Goal: Information Seeking & Learning: Learn about a topic

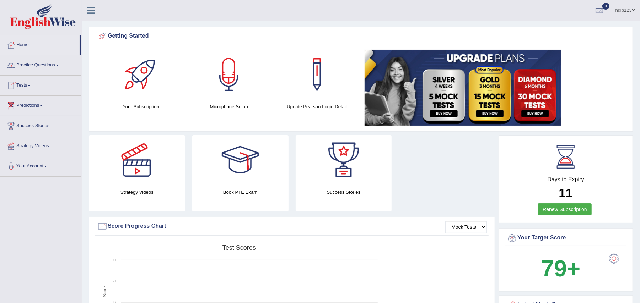
click at [43, 67] on link "Practice Questions" at bounding box center [40, 64] width 81 height 18
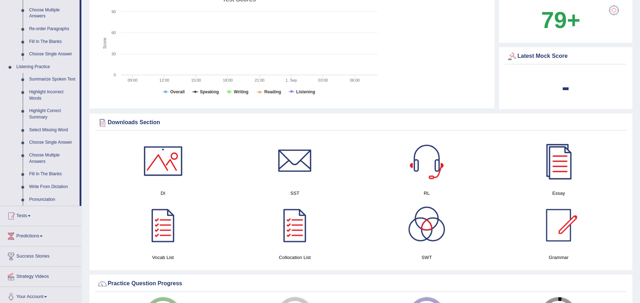
scroll to position [189, 0]
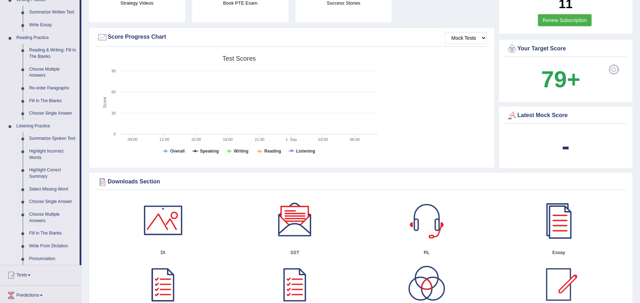
click at [51, 232] on link "Fill In The Blanks" at bounding box center [53, 233] width 54 height 13
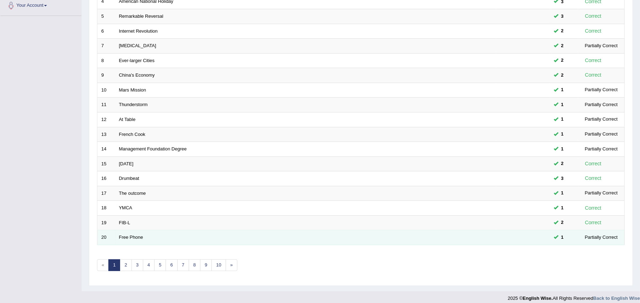
scroll to position [170, 0]
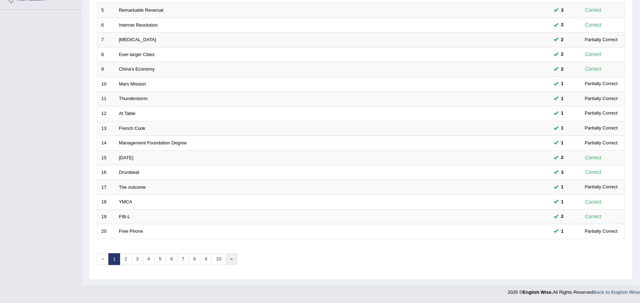
click at [233, 260] on link "»" at bounding box center [231, 260] width 12 height 12
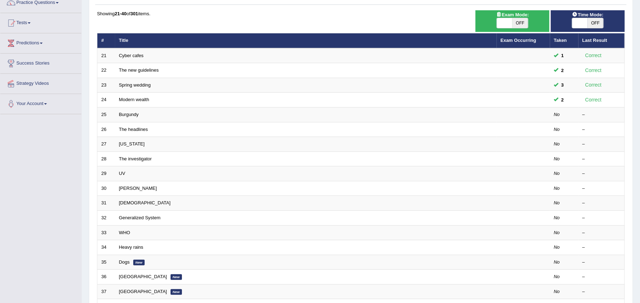
scroll to position [47, 0]
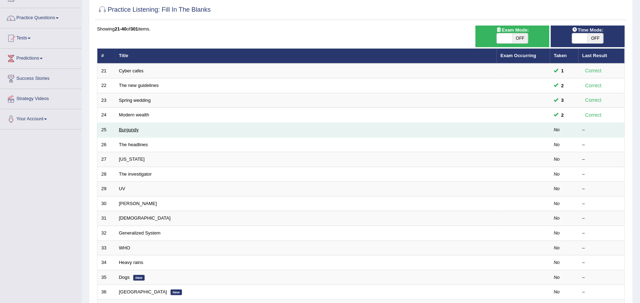
click at [129, 128] on link "Burgundy" at bounding box center [129, 129] width 20 height 5
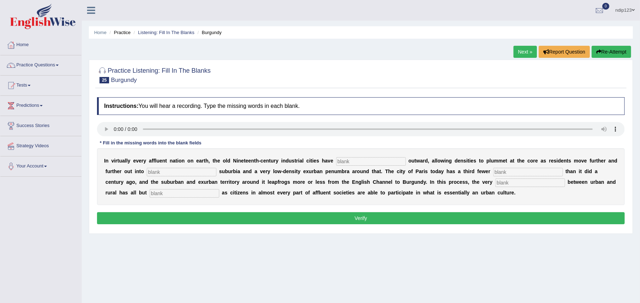
click at [380, 159] on input "text" at bounding box center [371, 161] width 70 height 9
type input "explode"
click at [205, 170] on input "text" at bounding box center [182, 172] width 70 height 9
type input "dense"
click at [537, 171] on input "text" at bounding box center [528, 172] width 70 height 9
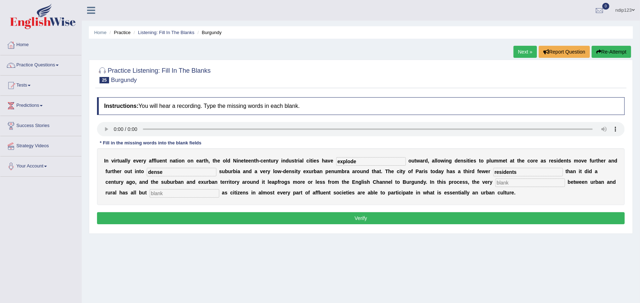
type input "residents"
click at [516, 183] on input "text" at bounding box center [530, 183] width 70 height 9
type input "distruction"
click at [195, 194] on input "text" at bounding box center [184, 193] width 70 height 9
type input "disappeared"
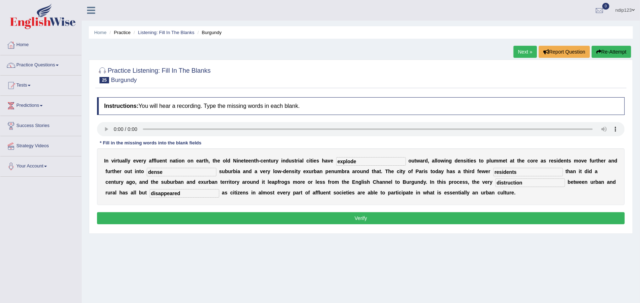
click at [364, 221] on button "Verify" at bounding box center [360, 218] width 527 height 12
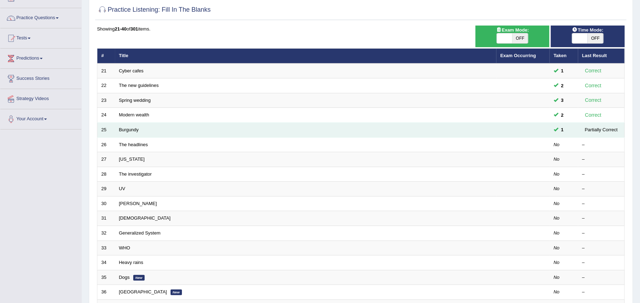
click at [129, 134] on td "Burgundy" at bounding box center [305, 130] width 381 height 15
click at [125, 131] on link "Burgundy" at bounding box center [129, 129] width 20 height 5
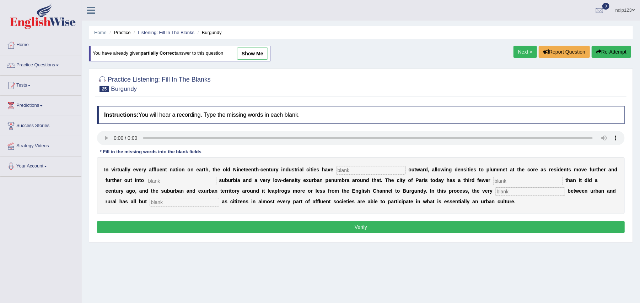
click at [367, 171] on input "text" at bounding box center [371, 170] width 70 height 9
click at [361, 171] on input "text" at bounding box center [371, 170] width 70 height 9
type input "exploded"
click at [169, 183] on input "text" at bounding box center [182, 181] width 70 height 9
type input "low density"
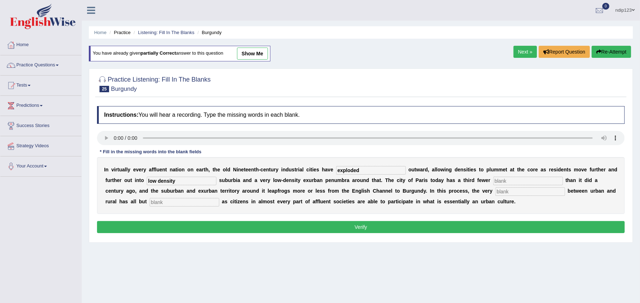
click at [516, 180] on input "text" at bounding box center [528, 181] width 70 height 9
type input "residents"
click at [504, 194] on input "text" at bounding box center [530, 191] width 70 height 9
type input "distinction"
click at [185, 205] on input "text" at bounding box center [184, 202] width 70 height 9
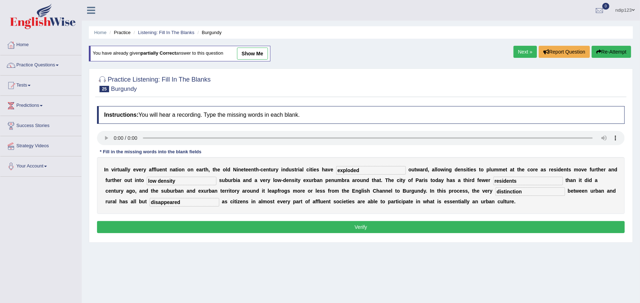
type input "disappeared"
click at [361, 229] on button "Verify" at bounding box center [360, 227] width 527 height 12
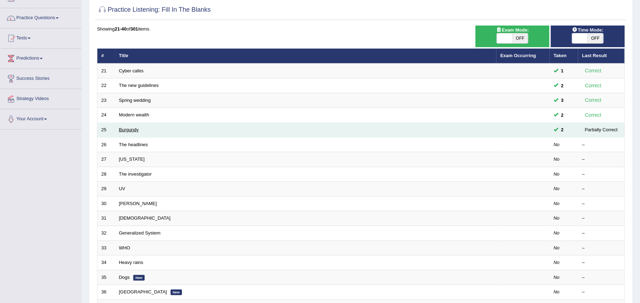
click at [135, 131] on link "Burgundy" at bounding box center [129, 129] width 20 height 5
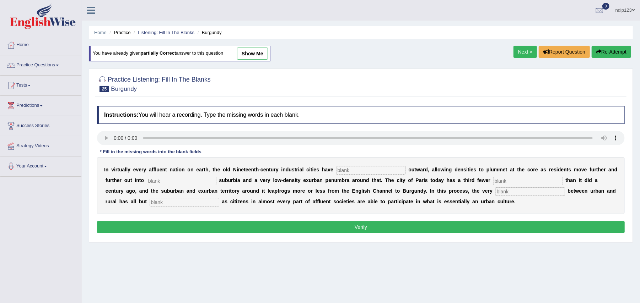
click at [387, 171] on input "text" at bounding box center [371, 170] width 70 height 9
type input "exploded"
click at [181, 181] on input "text" at bounding box center [182, 181] width 70 height 9
type input "low-density"
click at [510, 182] on input "text" at bounding box center [528, 181] width 70 height 9
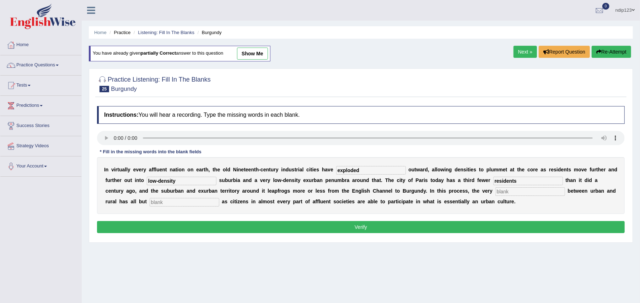
type input "residents"
click at [503, 192] on input "text" at bounding box center [530, 191] width 70 height 9
type input "distinction"
click at [180, 203] on input "text" at bounding box center [184, 202] width 70 height 9
type input "disappeared"
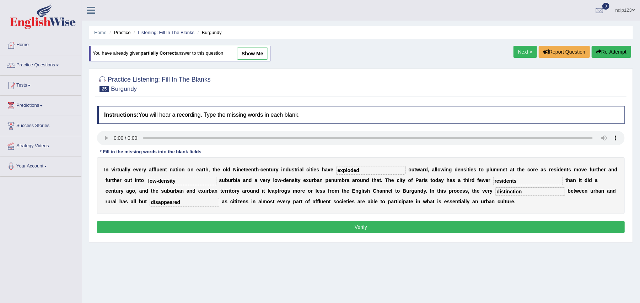
click at [355, 230] on button "Verify" at bounding box center [360, 227] width 527 height 12
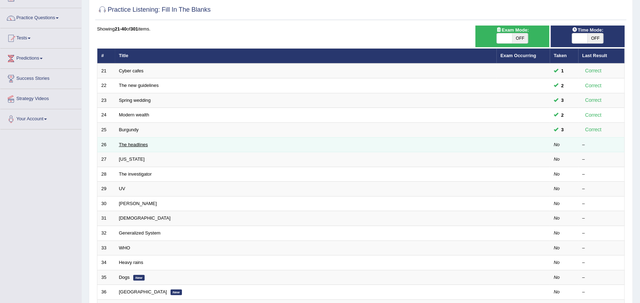
click at [123, 146] on link "The headlines" at bounding box center [133, 144] width 29 height 5
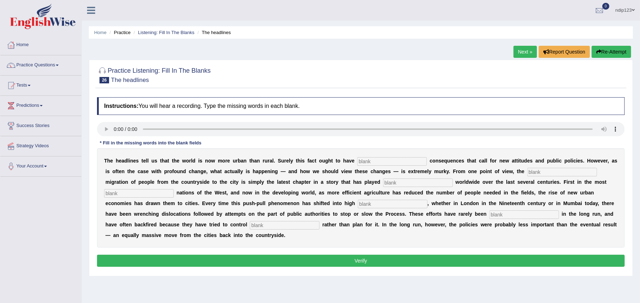
click at [271, 226] on input "text" at bounding box center [285, 225] width 70 height 9
type input "behaviour"
click at [508, 214] on input "text" at bounding box center [524, 215] width 70 height 9
type input "effective"
click at [387, 206] on input "text" at bounding box center [393, 204] width 70 height 9
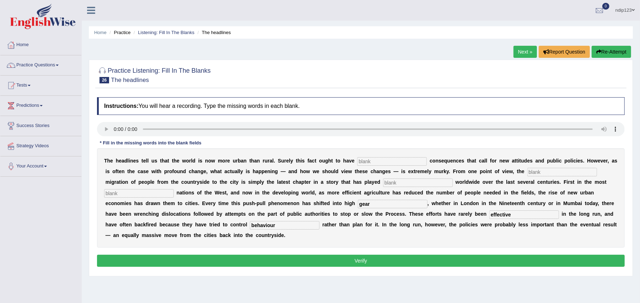
type input "gear"
click at [138, 194] on input "text" at bounding box center [139, 193] width 70 height 9
type input "affluent"
click at [393, 181] on input "text" at bounding box center [418, 183] width 70 height 9
type input "out"
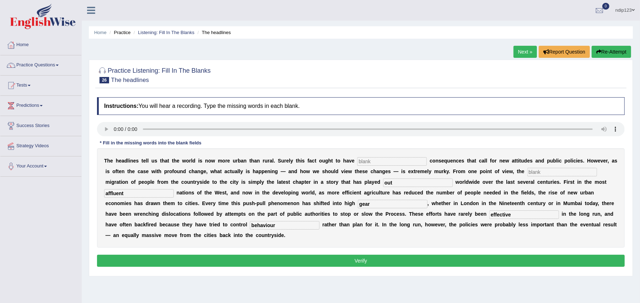
click at [392, 162] on input "text" at bounding box center [392, 161] width 70 height 9
type input "profound"
click at [365, 263] on button "Verify" at bounding box center [360, 261] width 527 height 12
click at [543, 172] on input "text" at bounding box center [562, 172] width 70 height 9
type input "vast"
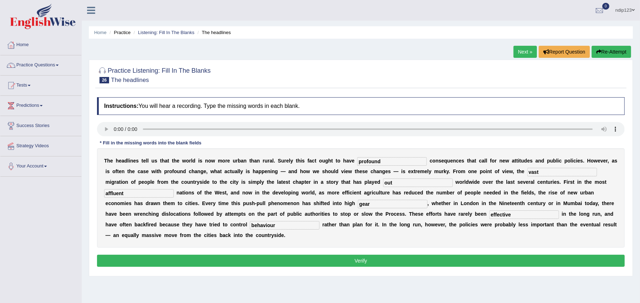
click at [363, 262] on button "Verify" at bounding box center [360, 261] width 527 height 12
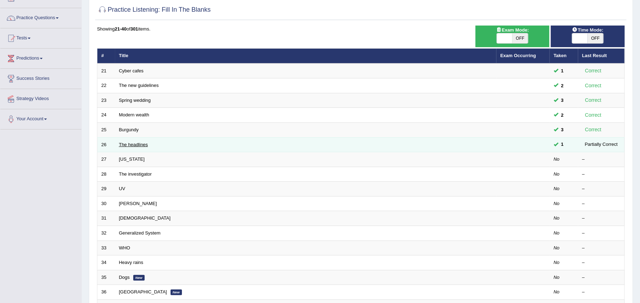
click at [126, 144] on link "The headlines" at bounding box center [133, 144] width 29 height 5
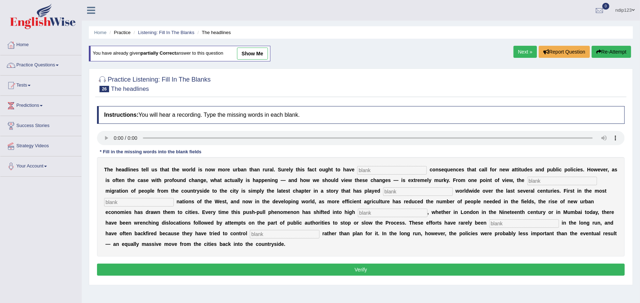
click at [388, 171] on input "text" at bounding box center [392, 170] width 70 height 9
type input "profound"
click at [556, 182] on input "text" at bounding box center [562, 181] width 70 height 9
type input "vast"
click at [415, 192] on input "text" at bounding box center [418, 191] width 70 height 9
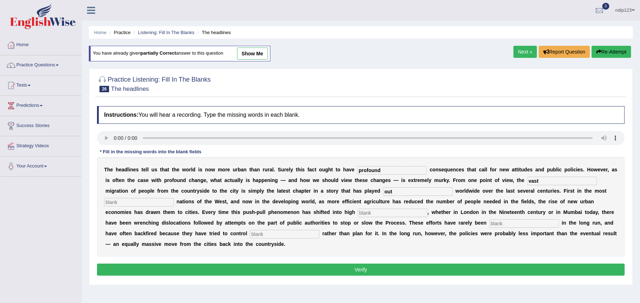
type input "out"
click at [166, 203] on input "text" at bounding box center [139, 202] width 70 height 9
type input "affluent"
click at [386, 214] on input "text" at bounding box center [393, 213] width 70 height 9
type input "gear"
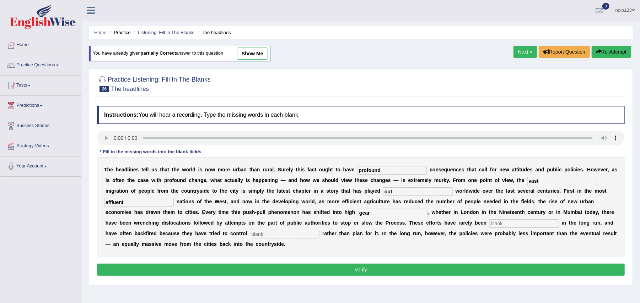
click at [496, 223] on input "text" at bounding box center [524, 223] width 70 height 9
type input "effective"
click at [273, 235] on input "text" at bounding box center [285, 234] width 70 height 9
type input "behavior"
click at [352, 272] on button "Verify" at bounding box center [360, 270] width 527 height 12
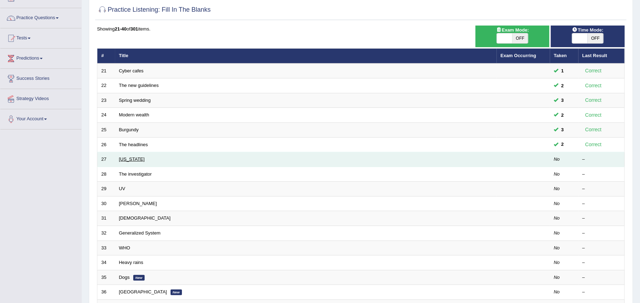
click at [133, 158] on link "[US_STATE]" at bounding box center [132, 159] width 26 height 5
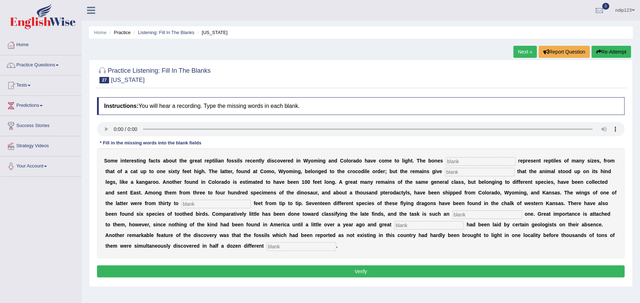
click at [304, 248] on input "text" at bounding box center [301, 247] width 70 height 9
type input "places"
click at [404, 226] on input "text" at bounding box center [429, 225] width 70 height 9
type input "stress"
click at [485, 215] on input "text" at bounding box center [487, 215] width 70 height 9
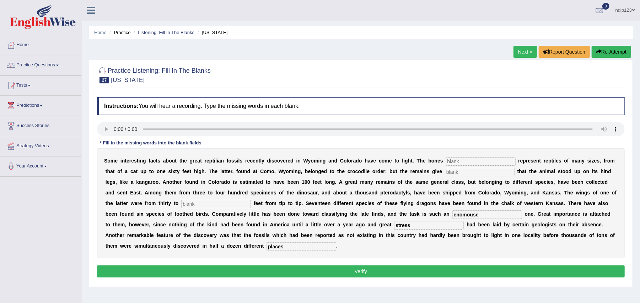
type input "enomouse"
click at [218, 204] on input "text" at bounding box center [216, 204] width 70 height 9
type input "feets"
click at [469, 161] on input "text" at bounding box center [481, 161] width 70 height 9
type input "found"
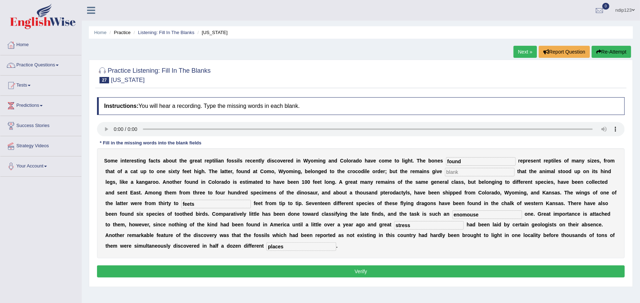
click at [459, 174] on input "text" at bounding box center [480, 172] width 70 height 9
type input "evidence"
click at [198, 204] on input "feets" at bounding box center [216, 204] width 70 height 9
type input "feet"
click at [363, 270] on button "Verify" at bounding box center [360, 272] width 527 height 12
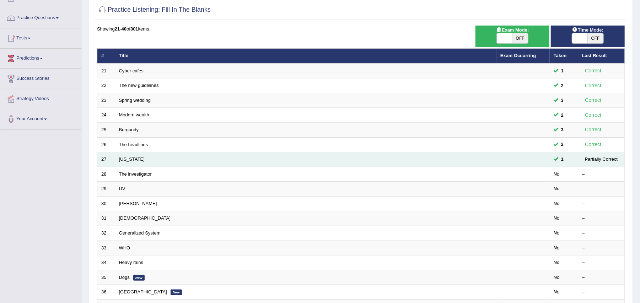
scroll to position [47, 0]
click at [126, 160] on link "[US_STATE]" at bounding box center [132, 159] width 26 height 5
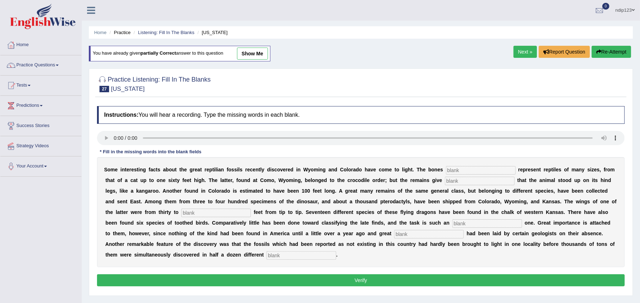
click at [466, 170] on input "text" at bounding box center [481, 170] width 70 height 9
type input "found"
click at [472, 182] on input "text" at bounding box center [480, 181] width 70 height 9
type input "evidence"
click at [236, 212] on input "text" at bounding box center [216, 213] width 70 height 9
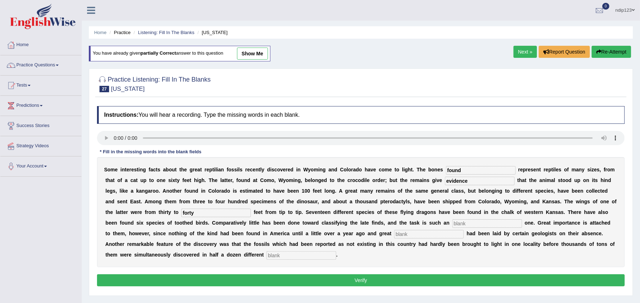
type input "forty"
click at [459, 224] on input "text" at bounding box center [487, 223] width 70 height 9
type input "enormous"
click at [405, 234] on input "text" at bounding box center [429, 234] width 70 height 9
type input "stress"
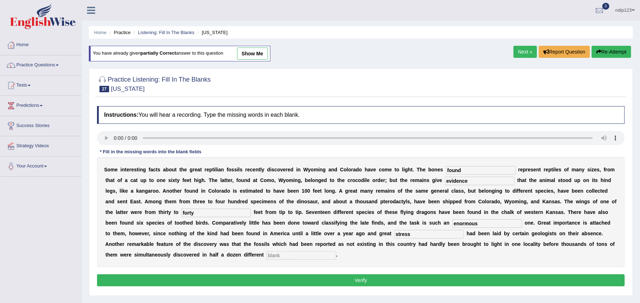
click at [297, 257] on input "text" at bounding box center [301, 255] width 70 height 9
type input "places"
click at [360, 283] on button "Verify" at bounding box center [360, 280] width 527 height 12
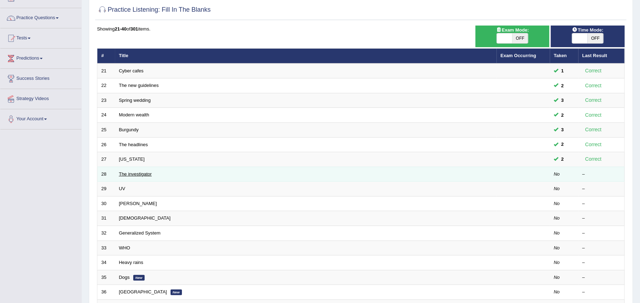
click at [144, 174] on link "The investigator" at bounding box center [135, 174] width 33 height 5
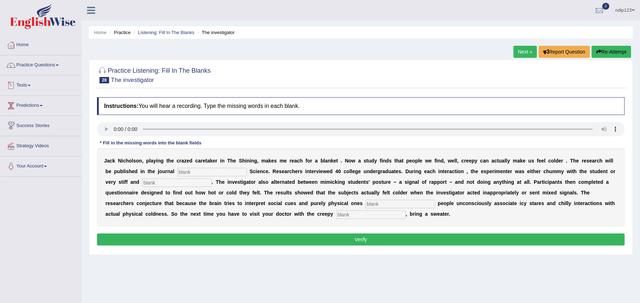
click at [356, 215] on input "text" at bounding box center [371, 215] width 70 height 9
type input "receptionist"
click at [208, 175] on input "text" at bounding box center [212, 172] width 70 height 9
click at [188, 171] on input "text" at bounding box center [212, 172] width 70 height 9
type input "sychological"
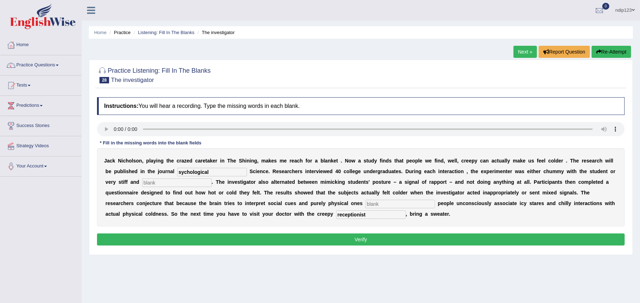
click at [189, 183] on input "text" at bounding box center [177, 183] width 70 height 9
type input "professional"
click at [372, 205] on input "text" at bounding box center [400, 204] width 70 height 9
click at [387, 205] on input "simultanousely" at bounding box center [400, 204] width 70 height 9
click at [401, 202] on input "simultaneousely" at bounding box center [400, 204] width 70 height 9
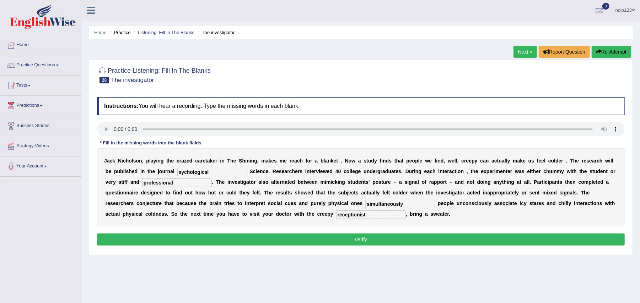
type input "simultaneously"
click at [179, 173] on input "sychological" at bounding box center [212, 172] width 70 height 9
type input "psychological"
click at [365, 239] on button "Verify" at bounding box center [360, 240] width 527 height 12
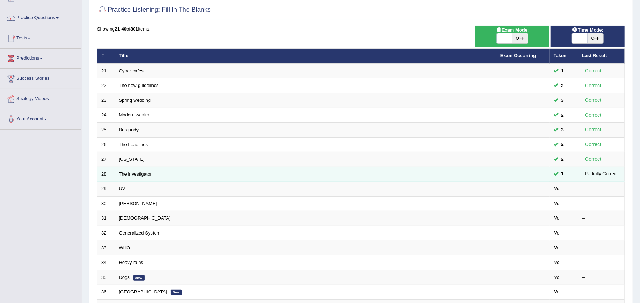
click at [131, 174] on link "The investigator" at bounding box center [135, 174] width 33 height 5
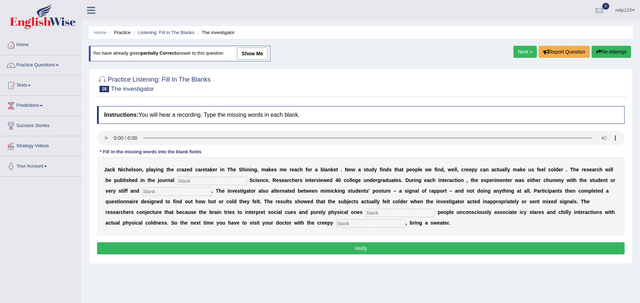
click at [185, 180] on input "text" at bounding box center [212, 181] width 70 height 9
type input "Psychological"
click at [179, 194] on input "text" at bounding box center [177, 191] width 70 height 9
type input "professional"
click at [381, 213] on input "text" at bounding box center [400, 213] width 70 height 9
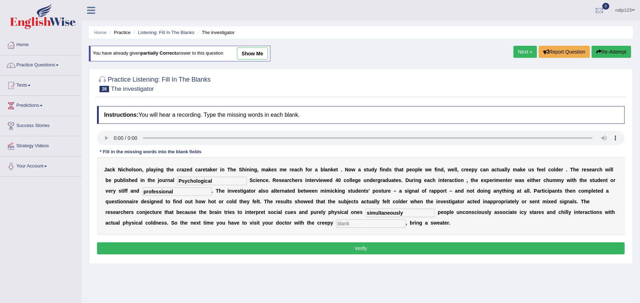
type input "simultaneously"
click at [376, 225] on input "text" at bounding box center [371, 223] width 70 height 9
type input "receptionist"
click at [371, 247] on button "Verify" at bounding box center [360, 249] width 527 height 12
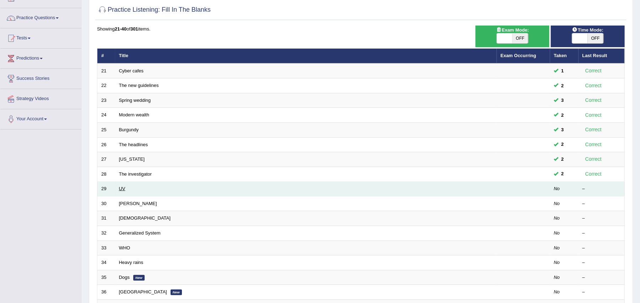
click at [123, 189] on link "UV" at bounding box center [122, 188] width 6 height 5
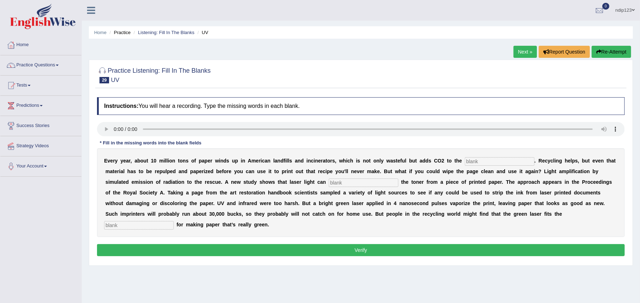
click at [355, 250] on button "Verify" at bounding box center [360, 250] width 527 height 12
click at [502, 163] on input "text" at bounding box center [499, 161] width 70 height 9
type input "atmosphere"
click at [357, 182] on input "text" at bounding box center [363, 183] width 70 height 9
type input "erase"
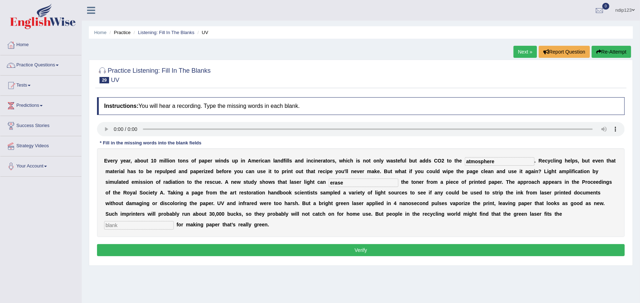
click at [154, 227] on input "text" at bounding box center [139, 225] width 70 height 9
click at [156, 226] on input "text" at bounding box center [139, 225] width 70 height 9
type input "bill"
click at [376, 251] on button "Verify" at bounding box center [360, 250] width 527 height 12
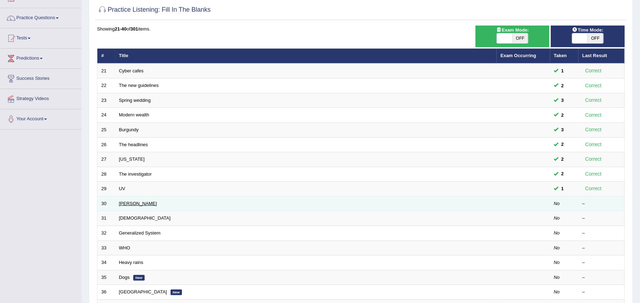
click at [133, 204] on link "[PERSON_NAME]" at bounding box center [138, 203] width 38 height 5
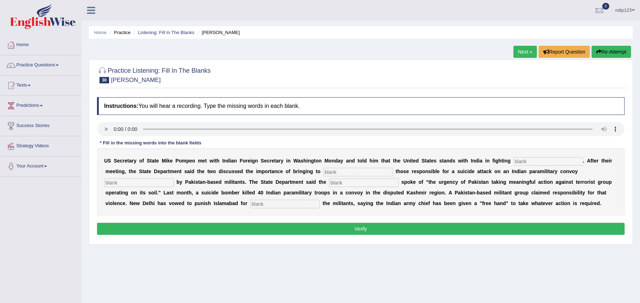
click at [537, 163] on input "text" at bounding box center [548, 161] width 70 height 9
type input "terrorism"
click at [336, 171] on input "text" at bounding box center [358, 172] width 70 height 9
type input "justice"
click at [155, 185] on input "text" at bounding box center [139, 183] width 70 height 9
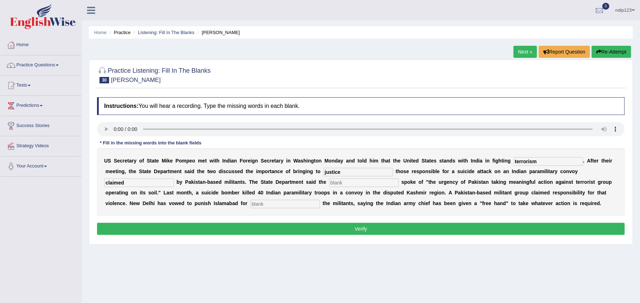
type input "claimed"
click at [355, 184] on input "text" at bounding box center [364, 183] width 70 height 9
type input "diplomatic"
click at [293, 205] on input "text" at bounding box center [285, 204] width 70 height 9
type input "sheltering"
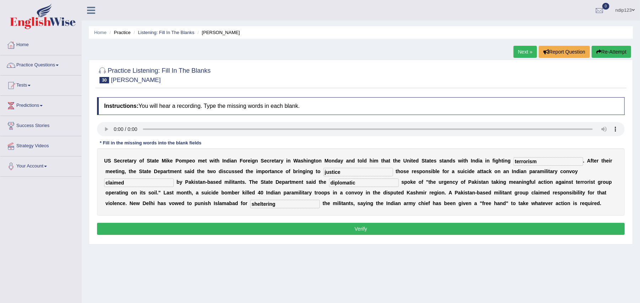
click at [362, 184] on input "diplomatic" at bounding box center [364, 183] width 70 height 9
click at [357, 185] on input "diplomat" at bounding box center [364, 183] width 70 height 9
type input "diplomats"
click at [366, 227] on button "Verify" at bounding box center [360, 229] width 527 height 12
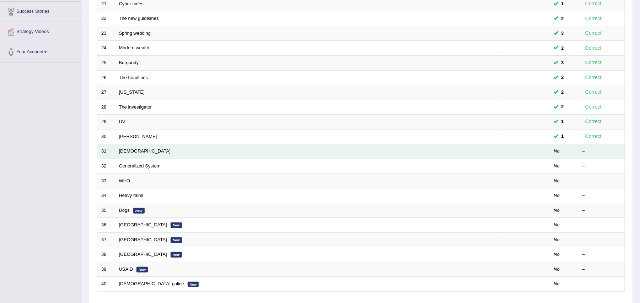
scroll to position [142, 0]
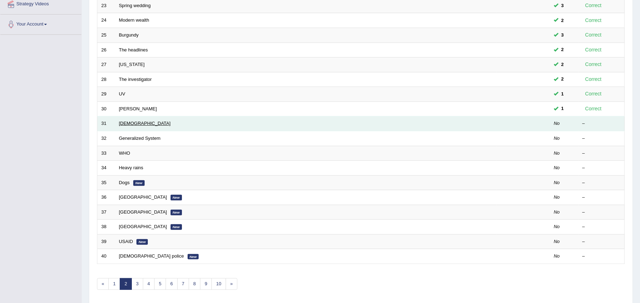
click at [125, 124] on link "[DEMOGRAPHIC_DATA]" at bounding box center [144, 123] width 51 height 5
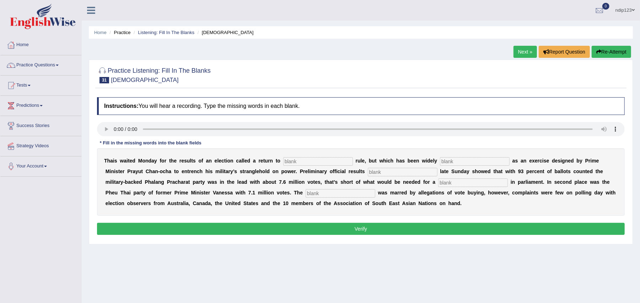
click at [304, 161] on input "text" at bounding box center [318, 161] width 70 height 9
type input "democratic"
click at [380, 175] on input "text" at bounding box center [403, 172] width 70 height 9
click at [462, 163] on input "text" at bounding box center [475, 161] width 70 height 9
click at [452, 161] on input "critized" at bounding box center [475, 161] width 70 height 9
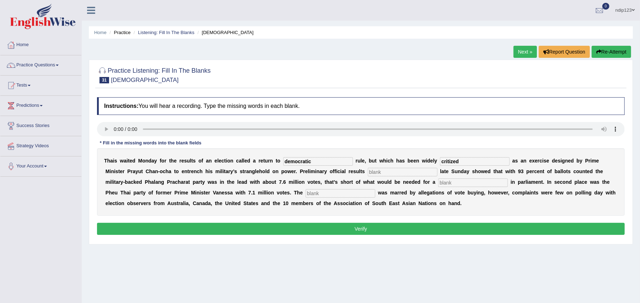
click at [452, 162] on input "critized" at bounding box center [475, 161] width 70 height 9
type input "criticized"
click at [378, 169] on input "text" at bounding box center [403, 172] width 70 height 9
type input "results"
click at [459, 185] on input "text" at bounding box center [473, 183] width 70 height 9
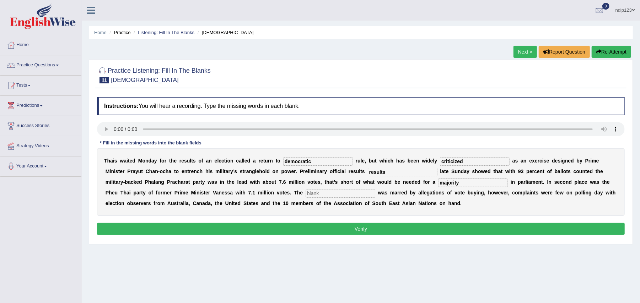
type input "majority"
click at [328, 195] on input "text" at bounding box center [340, 193] width 70 height 9
type input "campaign"
click at [369, 229] on button "Verify" at bounding box center [360, 229] width 527 height 12
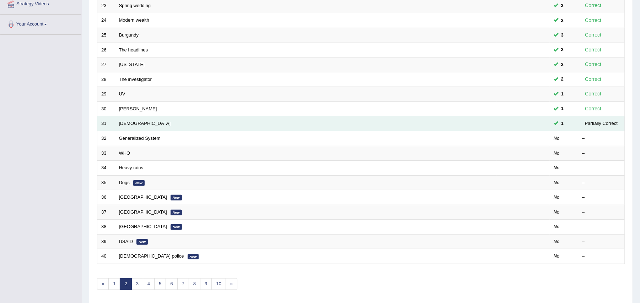
scroll to position [142, 0]
click at [128, 125] on link "[DEMOGRAPHIC_DATA]" at bounding box center [144, 123] width 51 height 5
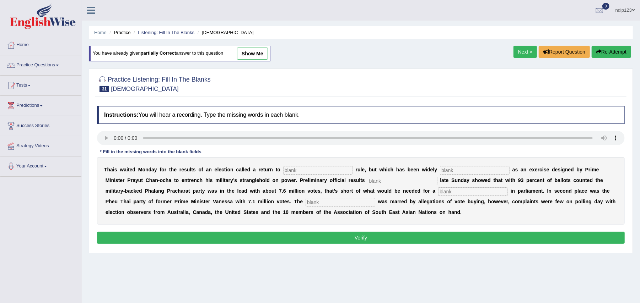
click at [313, 172] on input "text" at bounding box center [318, 170] width 70 height 9
type input "democratic"
click at [467, 172] on input "text" at bounding box center [475, 170] width 70 height 9
type input "criticized"
click at [382, 185] on input "text" at bounding box center [403, 181] width 70 height 9
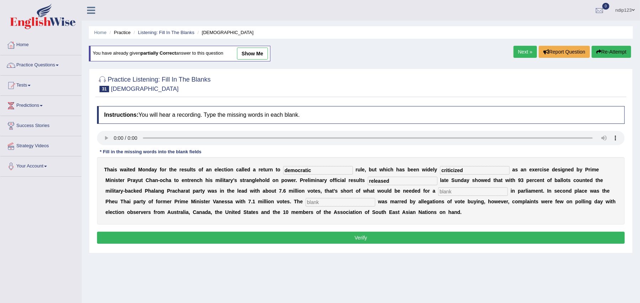
type input "released"
click at [468, 192] on input "text" at bounding box center [473, 191] width 70 height 9
type input "majority"
click at [327, 202] on input "text" at bounding box center [340, 202] width 70 height 9
type input "campaign"
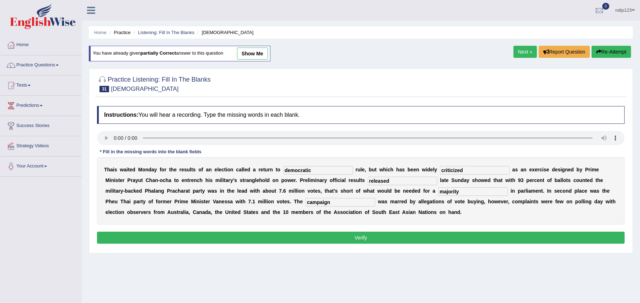
click at [357, 240] on button "Verify" at bounding box center [360, 238] width 527 height 12
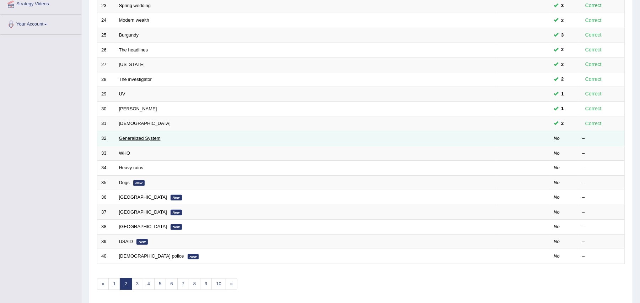
click at [135, 139] on link "Generalized System" at bounding box center [140, 138] width 42 height 5
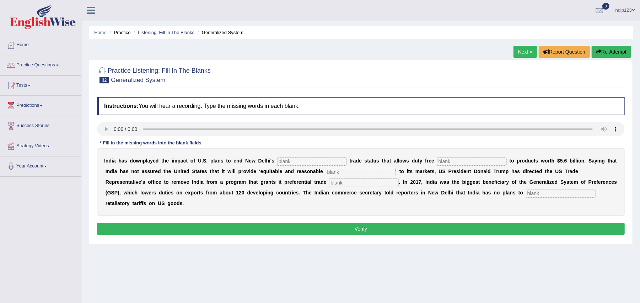
click at [314, 161] on input "text" at bounding box center [312, 161] width 70 height 9
type input "preferrential"
click at [455, 162] on input "text" at bounding box center [472, 161] width 70 height 9
type input "access"
click at [358, 173] on input "text" at bounding box center [361, 172] width 70 height 9
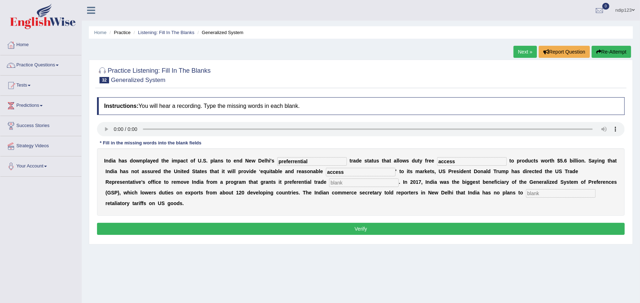
type input "access"
click at [359, 184] on input "text" at bounding box center [364, 183] width 70 height 9
type input "treatment"
click at [526, 198] on input "text" at bounding box center [561, 193] width 70 height 9
type input "impose"
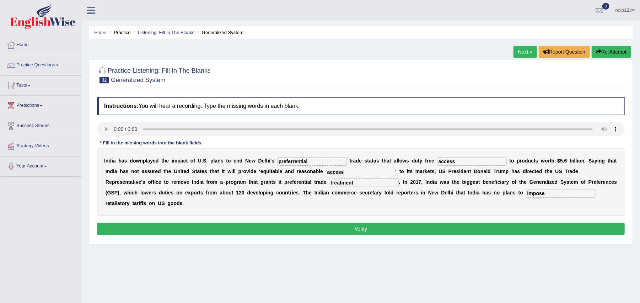
click at [293, 159] on input "preferrential" at bounding box center [312, 161] width 70 height 9
type input "preferential"
click at [361, 230] on button "Verify" at bounding box center [360, 229] width 527 height 12
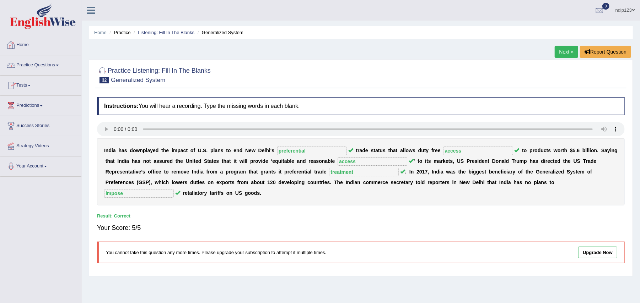
click at [27, 45] on link "Home" at bounding box center [40, 44] width 81 height 18
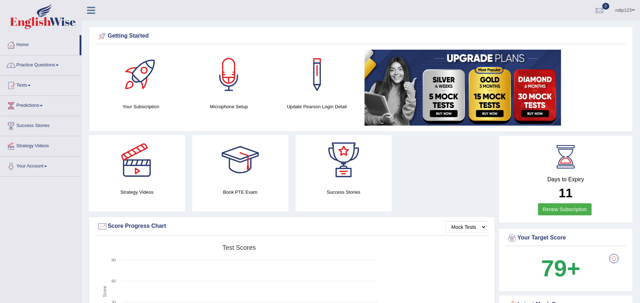
click at [36, 62] on link "Practice Questions" at bounding box center [40, 64] width 81 height 18
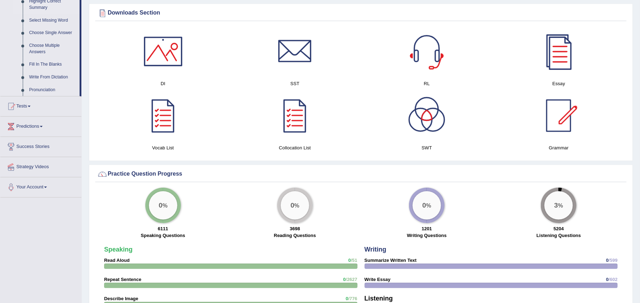
scroll to position [379, 0]
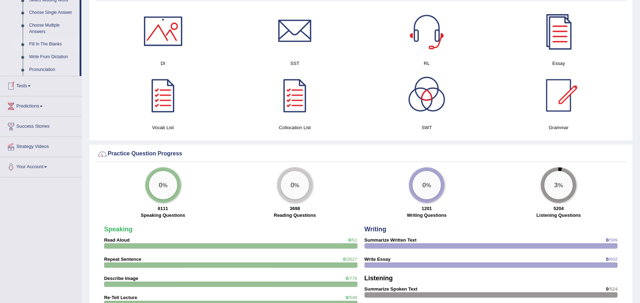
click at [44, 43] on link "Fill In The Blanks" at bounding box center [53, 44] width 54 height 13
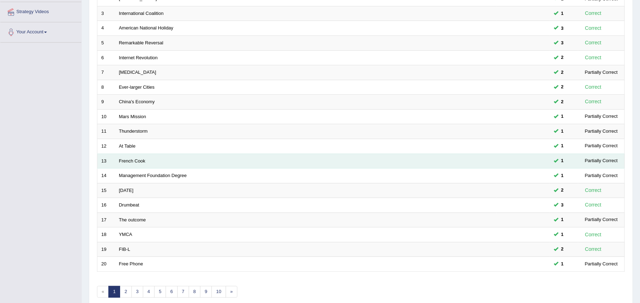
scroll to position [170, 0]
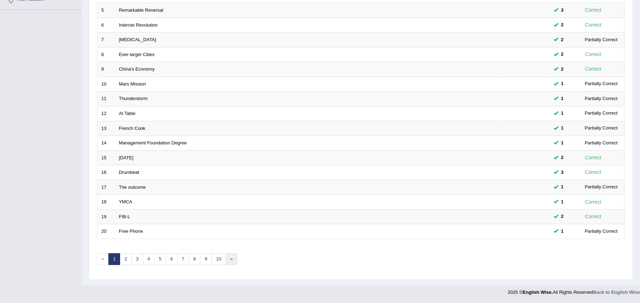
click at [234, 259] on link "»" at bounding box center [231, 260] width 12 height 12
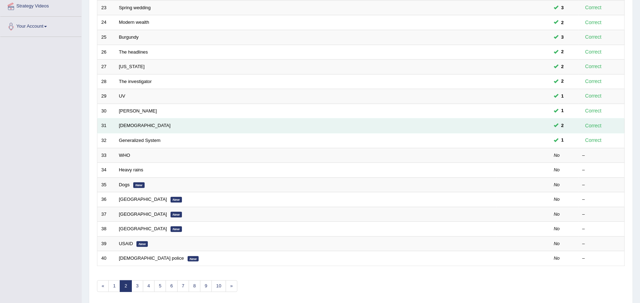
scroll to position [142, 0]
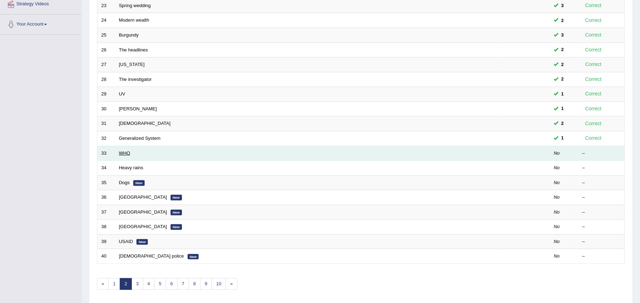
click at [125, 155] on link "WHO" at bounding box center [124, 153] width 11 height 5
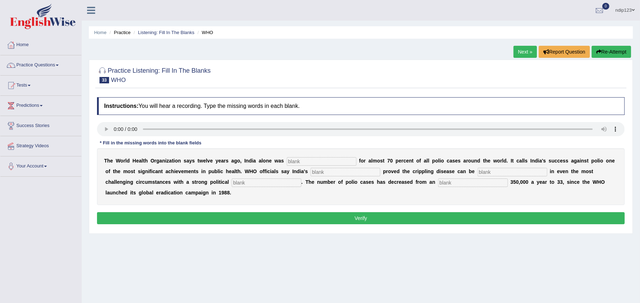
click at [299, 162] on input "text" at bounding box center [322, 161] width 70 height 9
type input "responsible"
click at [344, 172] on input "text" at bounding box center [345, 172] width 70 height 9
type input "accomplishment"
click at [506, 176] on input "text" at bounding box center [512, 172] width 70 height 9
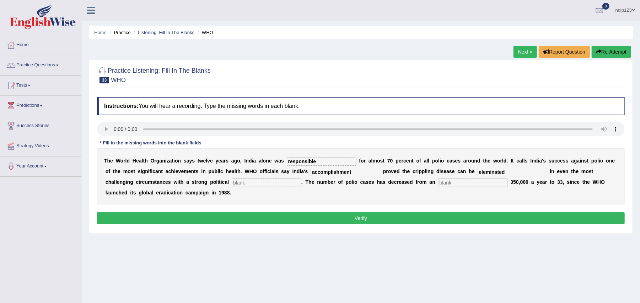
type input "eleminated"
click at [287, 183] on input "text" at bounding box center [267, 183] width 70 height 9
type input "commitment"
click at [469, 184] on input "text" at bounding box center [473, 183] width 70 height 9
type input "estimated"
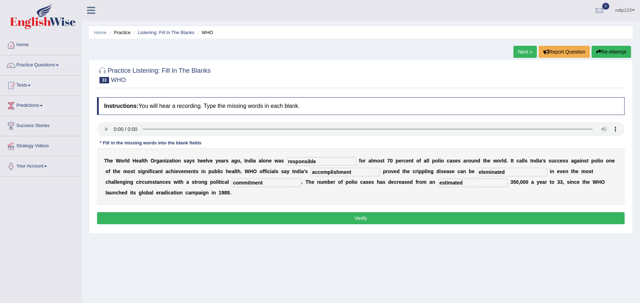
click at [374, 216] on button "Verify" at bounding box center [360, 218] width 527 height 12
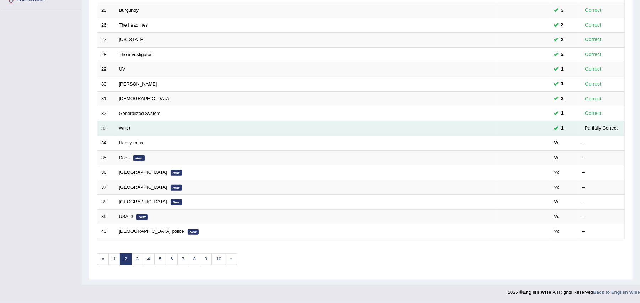
click at [124, 132] on td "WHO" at bounding box center [305, 128] width 381 height 15
click at [124, 128] on link "WHO" at bounding box center [124, 128] width 11 height 5
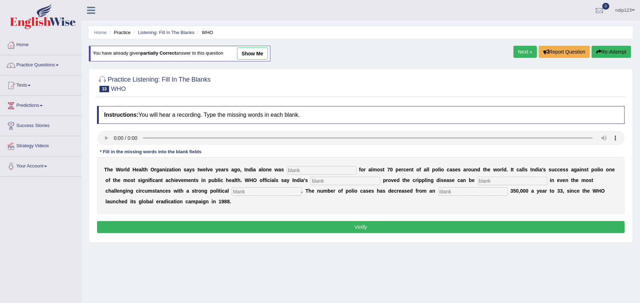
click at [343, 168] on input "text" at bounding box center [322, 170] width 70 height 9
type input "responsible"
click at [337, 183] on input "text" at bounding box center [345, 181] width 70 height 9
type input "c"
type input "accomplishment"
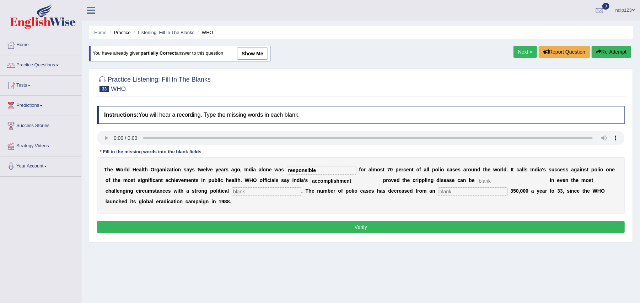
click at [485, 180] on input "text" at bounding box center [512, 181] width 70 height 9
type input "eliminated"
click at [286, 192] on input "text" at bounding box center [267, 191] width 70 height 9
type input "commitment"
click at [462, 192] on input "text" at bounding box center [473, 191] width 70 height 9
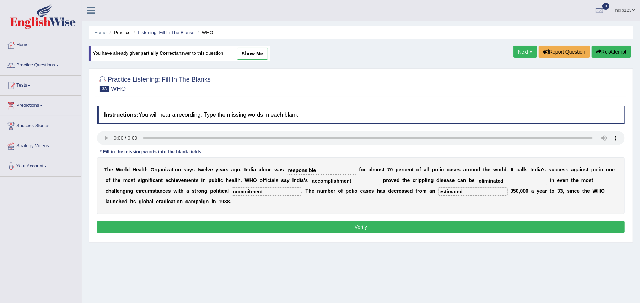
type input "estimated"
click at [370, 231] on button "Verify" at bounding box center [360, 227] width 527 height 12
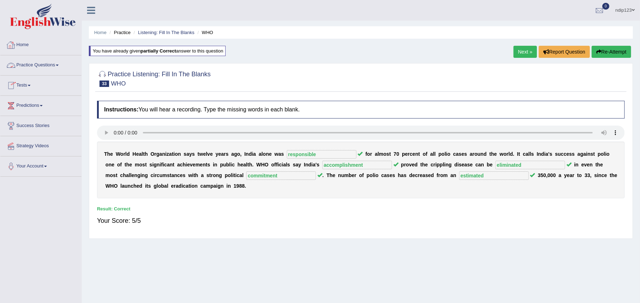
click at [30, 48] on link "Home" at bounding box center [40, 44] width 81 height 18
